Goal: Information Seeking & Learning: Learn about a topic

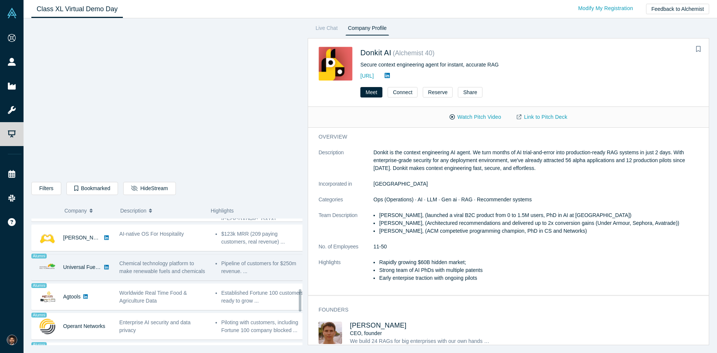
scroll to position [395, 0]
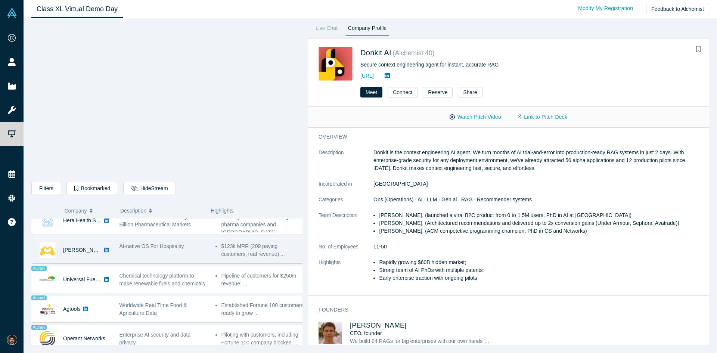
click at [194, 246] on div "AI-native OS For Hospitality" at bounding box center [163, 246] width 88 height 8
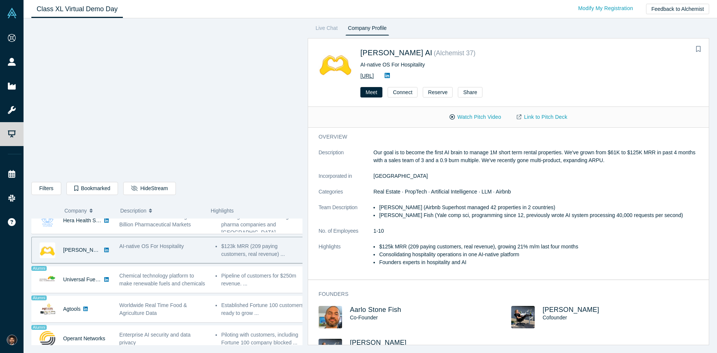
click at [374, 78] on link "[URL]" at bounding box center [366, 76] width 13 height 6
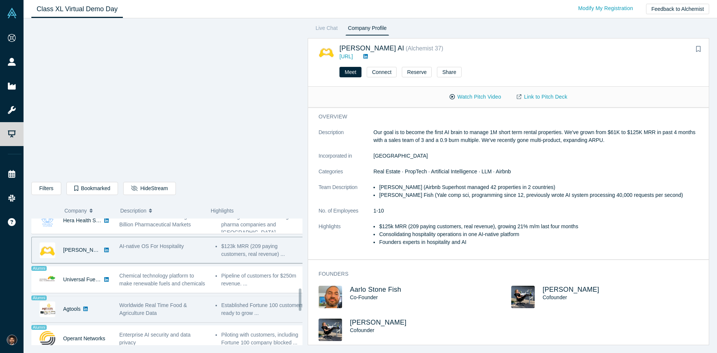
scroll to position [357, 0]
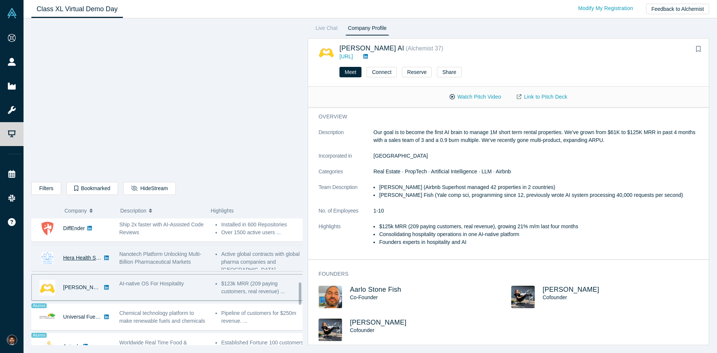
click at [79, 256] on link "Hera Health Solutions" at bounding box center [88, 258] width 51 height 6
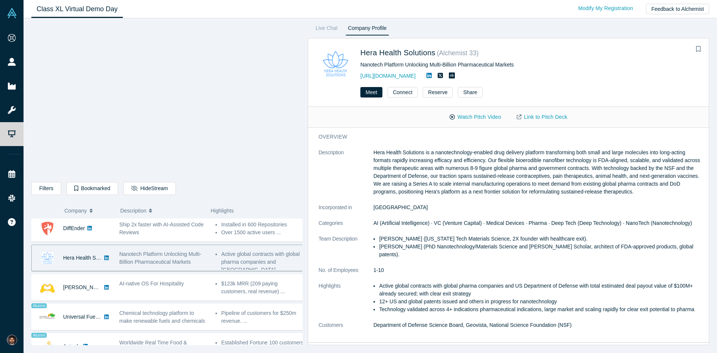
click at [171, 260] on span "Nanotech Platform Unlocking Multi-Billion Pharmaceutical Markets" at bounding box center [160, 258] width 82 height 14
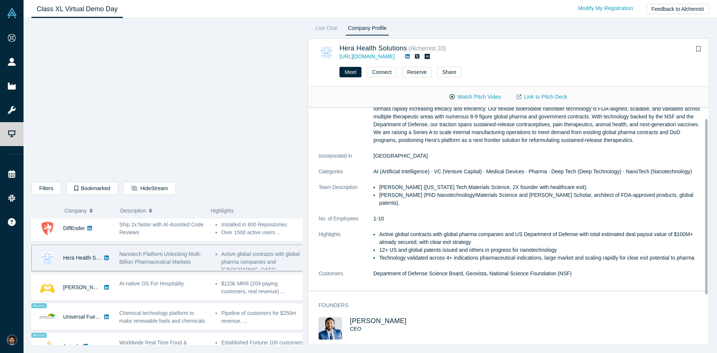
scroll to position [37, 0]
click at [383, 318] on span "[PERSON_NAME]" at bounding box center [378, 320] width 57 height 7
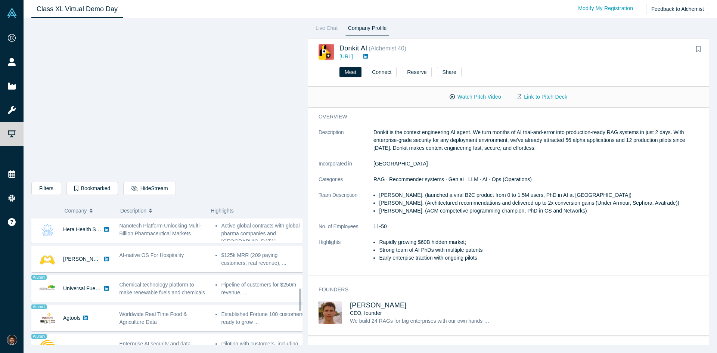
scroll to position [373, 0]
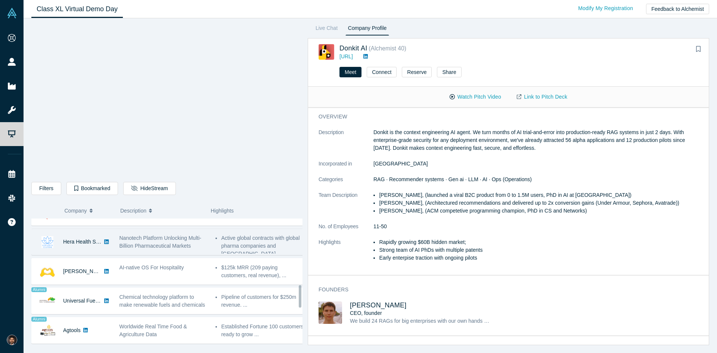
click at [202, 248] on div "Nanotech Platform Unlocking Multi-Billion Pharmaceutical Markets" at bounding box center [163, 242] width 88 height 16
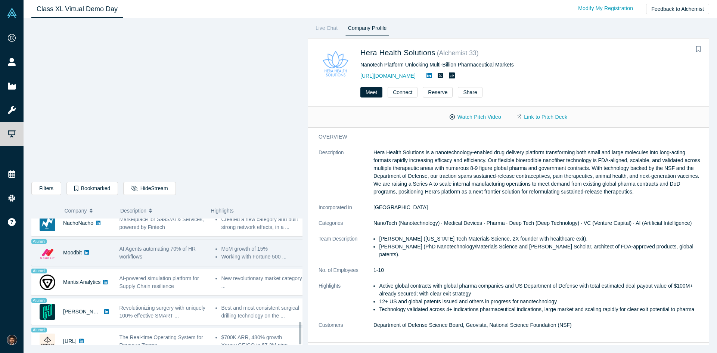
scroll to position [581, 0]
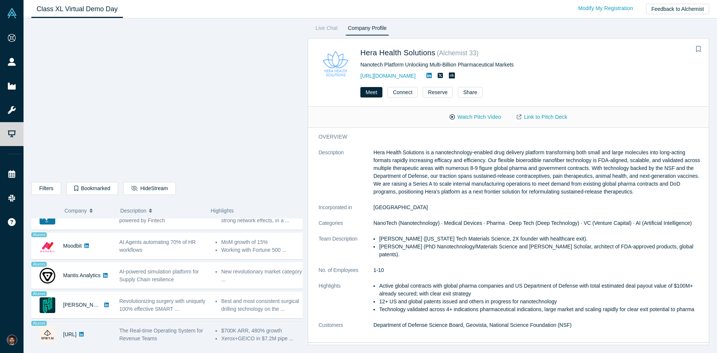
click at [170, 333] on div "The Real-time Operating System for Revenue Teams" at bounding box center [163, 335] width 88 height 16
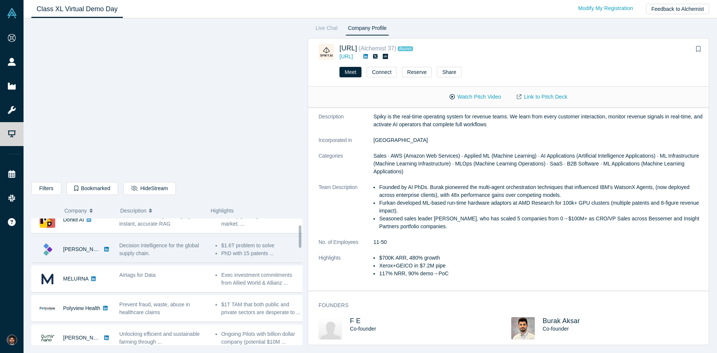
scroll to position [0, 0]
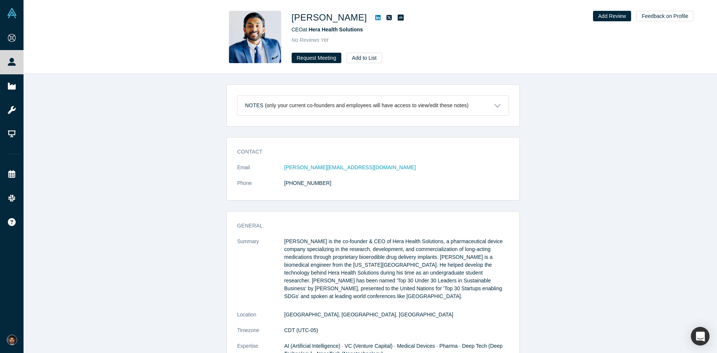
click at [375, 19] on icon at bounding box center [377, 18] width 5 height 6
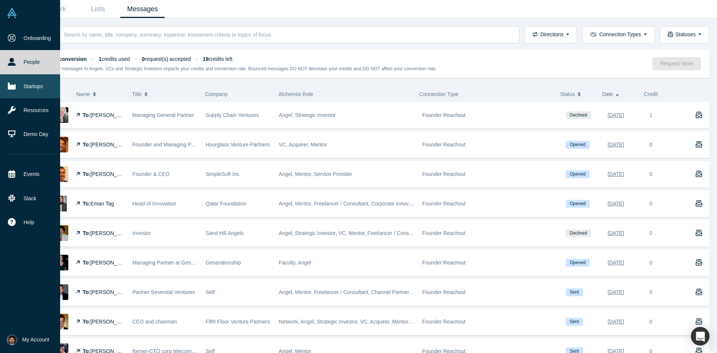
click at [35, 89] on link "Startups" at bounding box center [33, 86] width 66 height 24
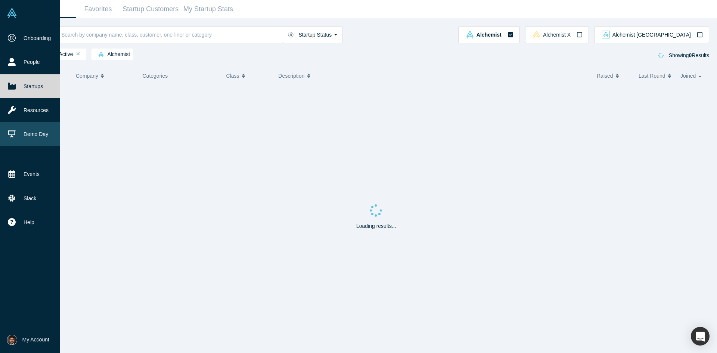
click at [32, 130] on link "Demo Day" at bounding box center [33, 134] width 66 height 24
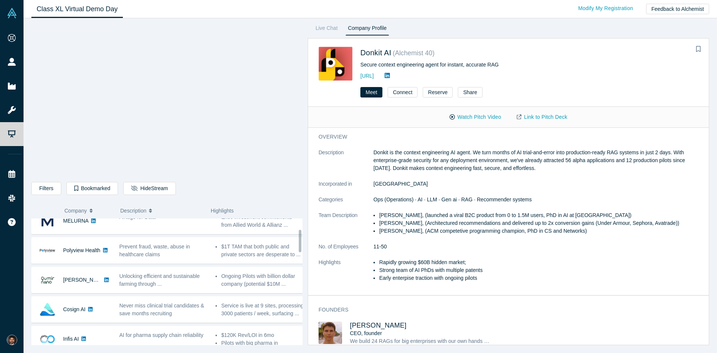
scroll to position [59, 0]
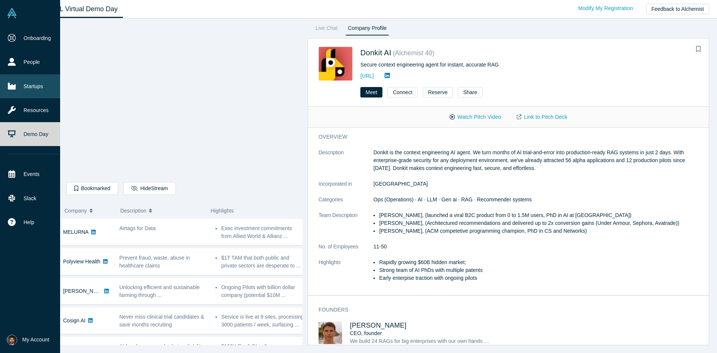
click at [22, 87] on link "Startups" at bounding box center [33, 86] width 66 height 24
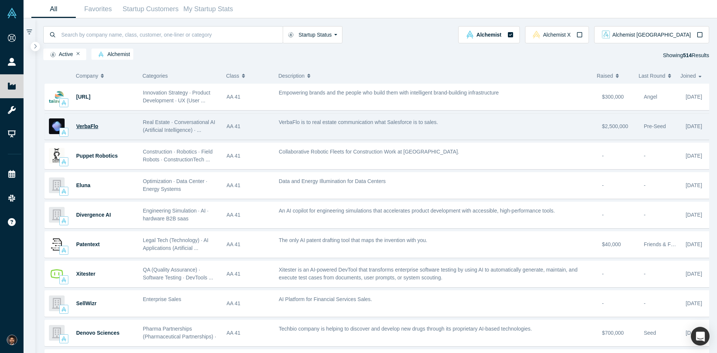
click at [85, 129] on span "VerbaFlo" at bounding box center [87, 126] width 22 height 6
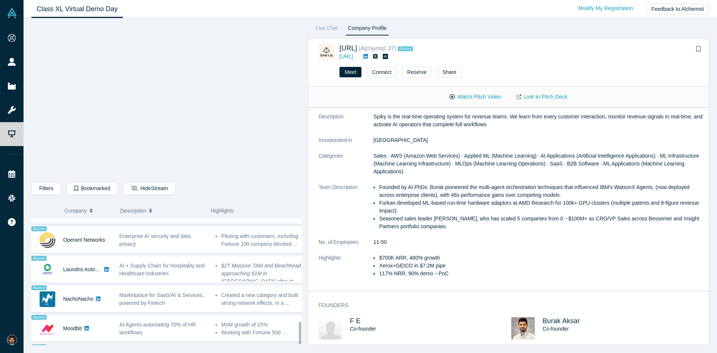
scroll to position [581, 0]
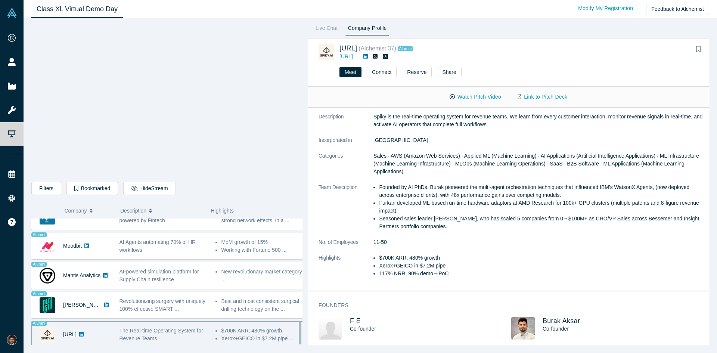
click at [183, 337] on div "The Real-time Operating System for Revenue Teams" at bounding box center [163, 335] width 96 height 24
click at [468, 99] on button "Watch Pitch Video" at bounding box center [475, 96] width 67 height 13
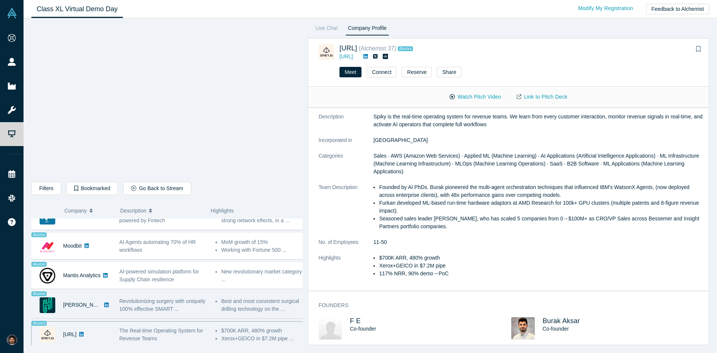
click at [117, 293] on div "Revolutionizing surgery with uniquely 100% effective SMART ..." at bounding box center [163, 305] width 96 height 24
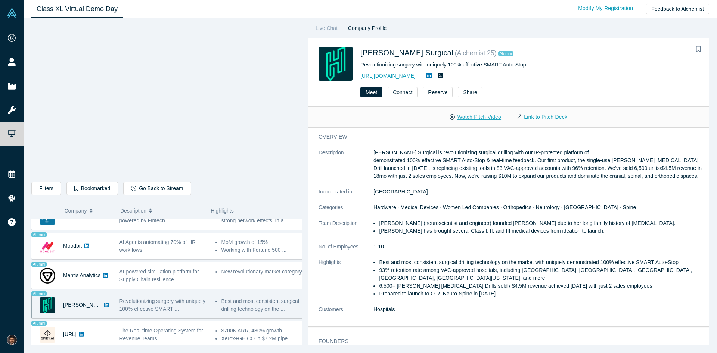
click at [491, 118] on button "Watch Pitch Video" at bounding box center [475, 117] width 67 height 13
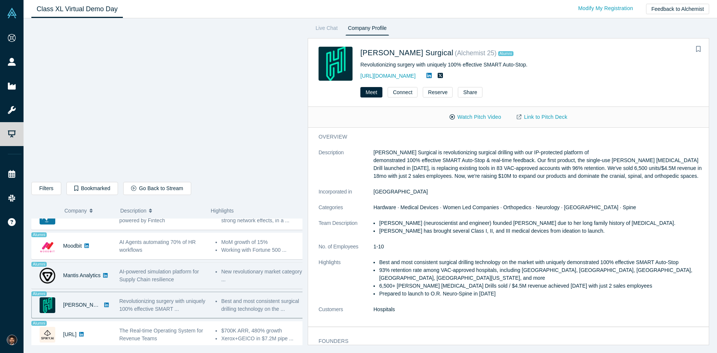
click at [175, 271] on div "AI-powered simulation platform for Supply Chain resilience" at bounding box center [163, 276] width 88 height 16
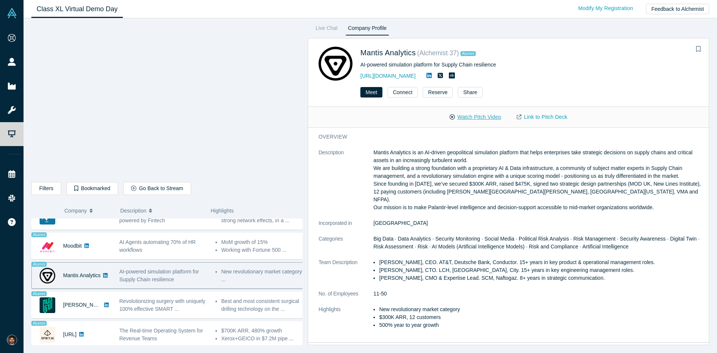
click at [482, 114] on button "Watch Pitch Video" at bounding box center [475, 117] width 67 height 13
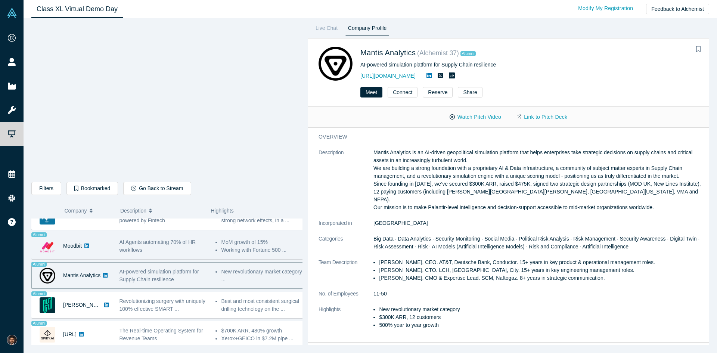
click at [158, 247] on div "AI Agents automating 70% of HR workflows" at bounding box center [163, 246] width 88 height 16
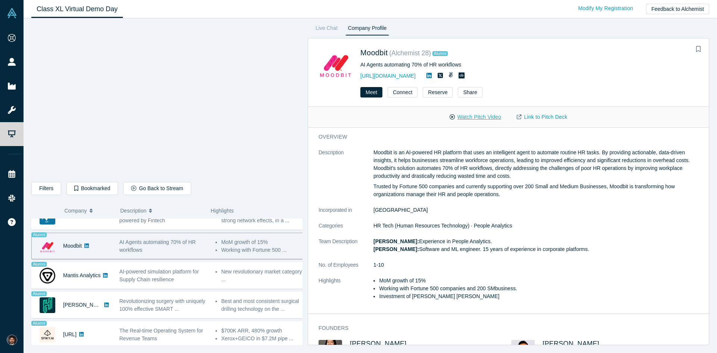
click at [462, 116] on button "Watch Pitch Video" at bounding box center [475, 117] width 67 height 13
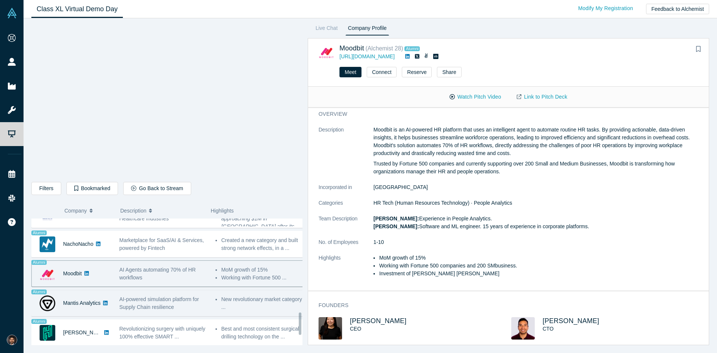
scroll to position [581, 0]
